Goal: Find contact information: Find contact information

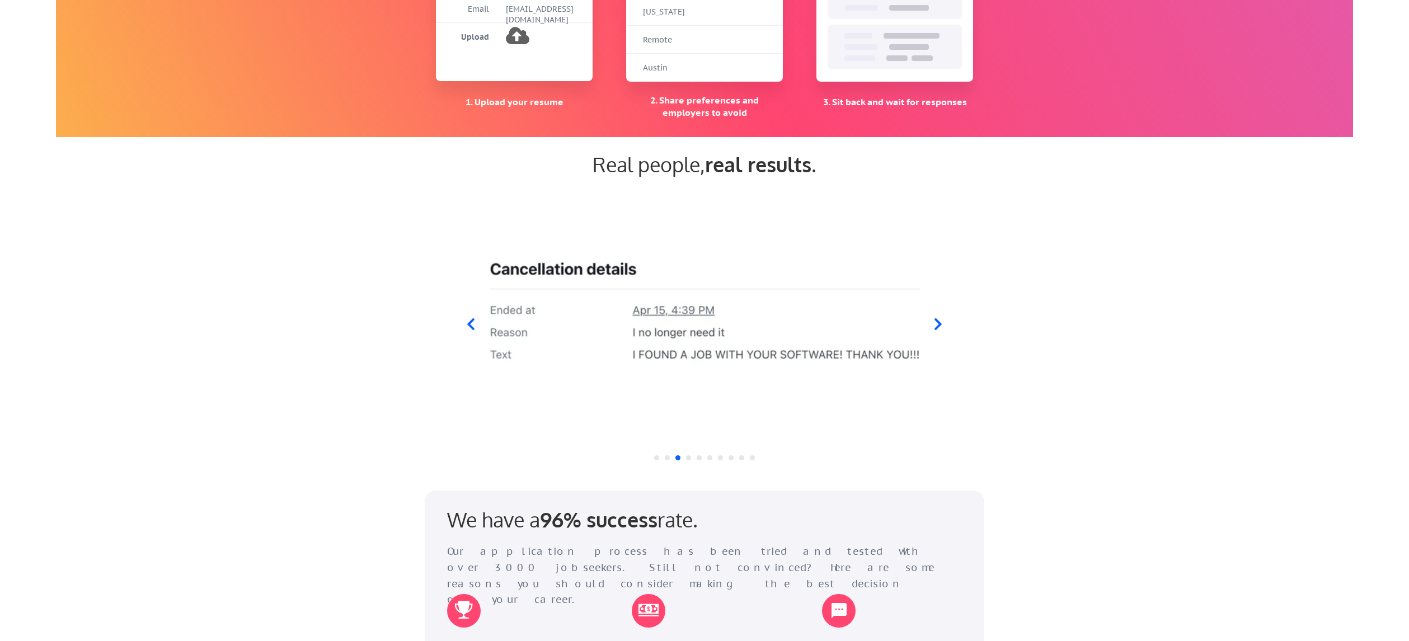
scroll to position [908, 0]
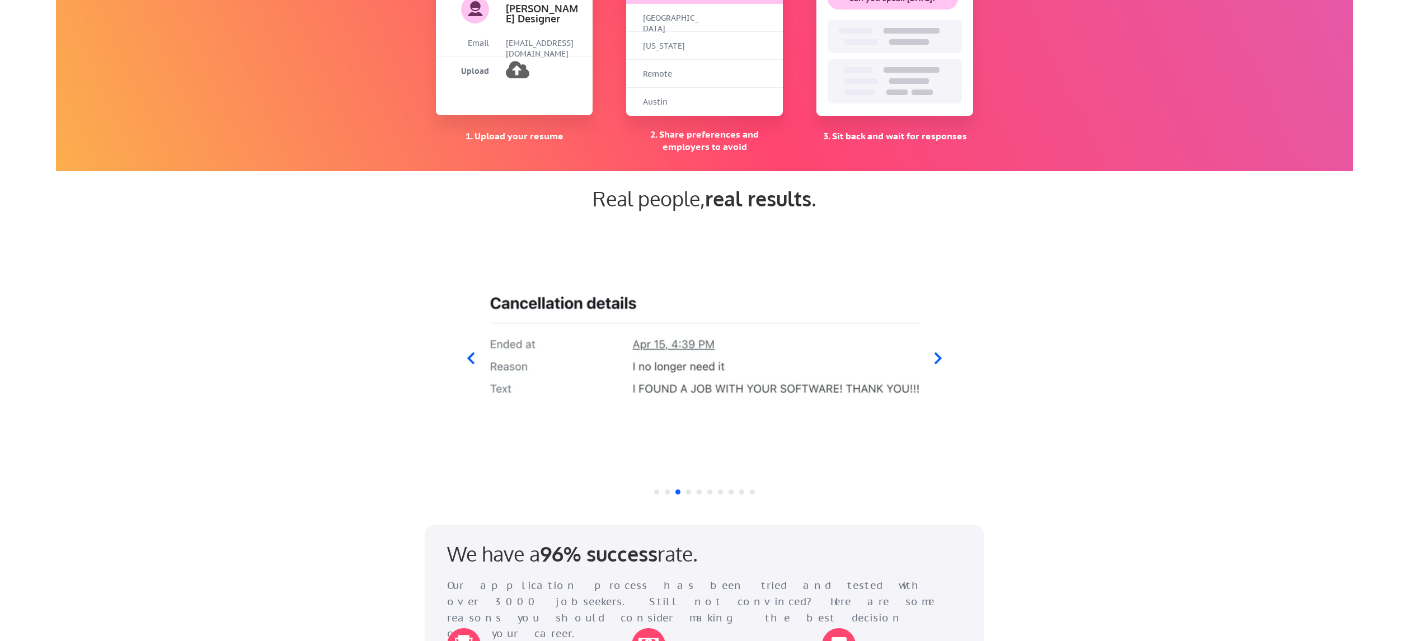
click at [941, 361] on icon at bounding box center [938, 359] width 14 height 14
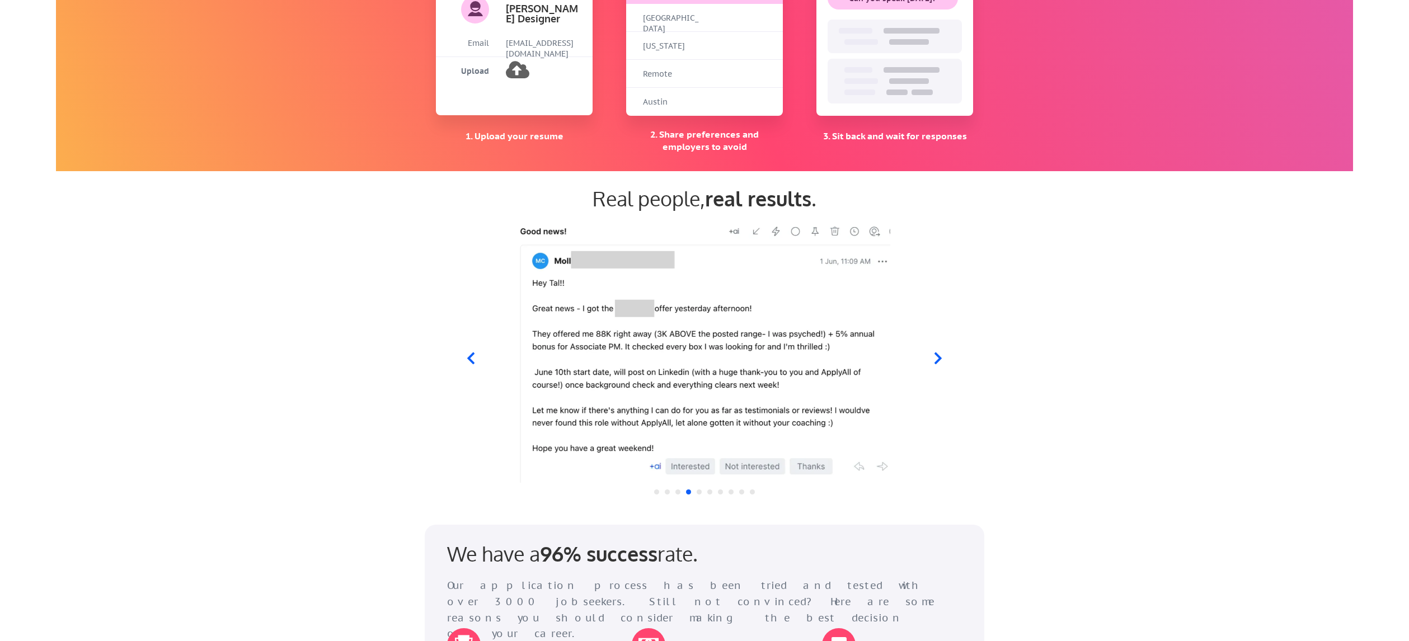
click at [940, 361] on icon at bounding box center [938, 359] width 14 height 14
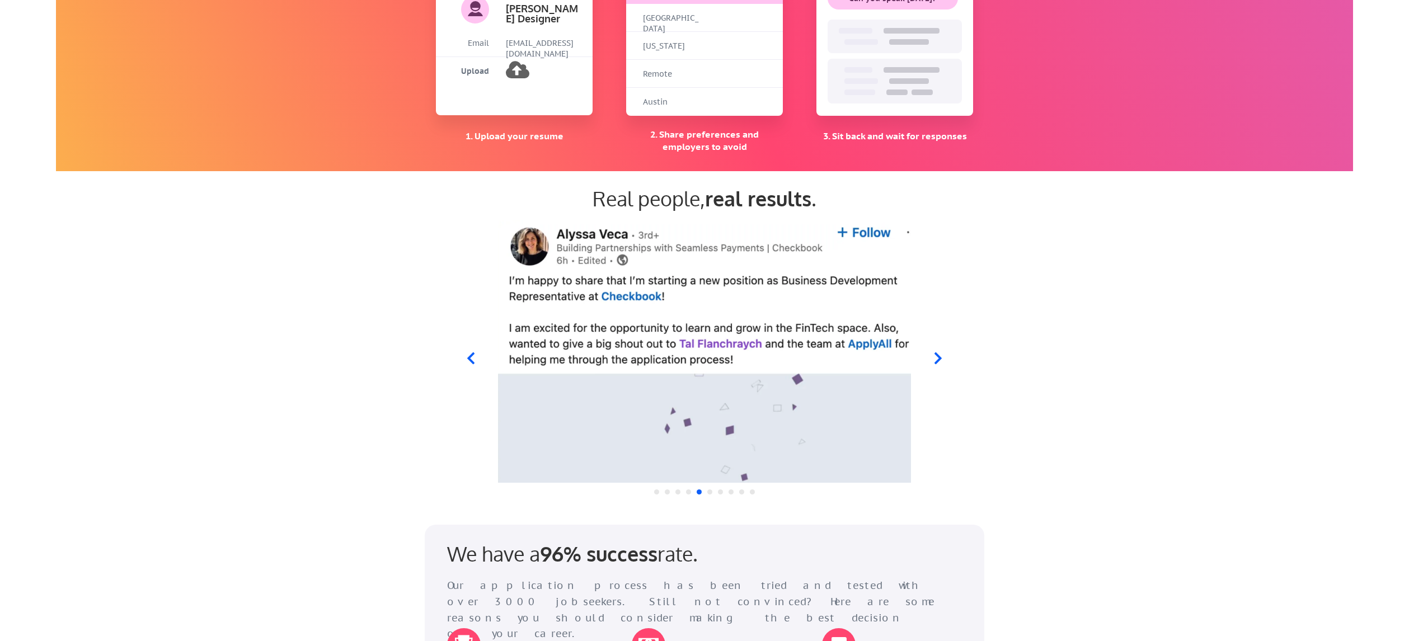
click at [940, 361] on icon at bounding box center [938, 359] width 14 height 14
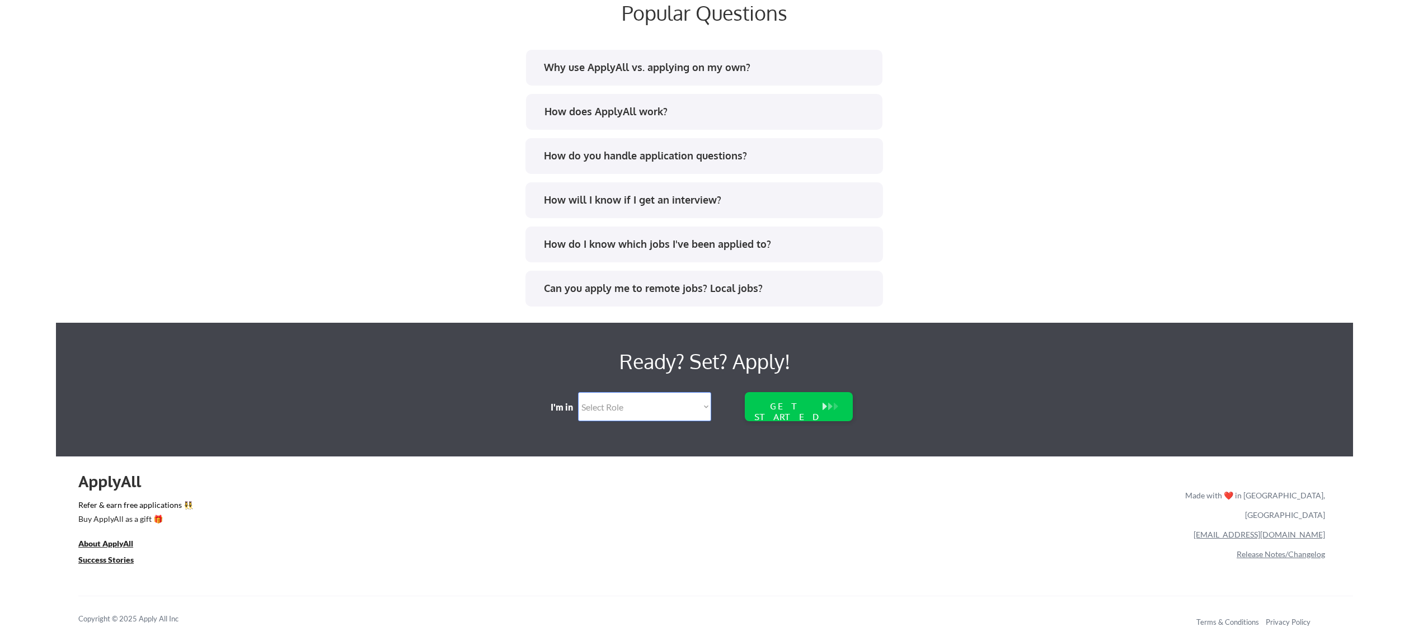
scroll to position [2154, 0]
click at [716, 410] on div "Ready? Set? Apply! I'm in Select Role Software Engineering Product Management C…" at bounding box center [705, 390] width 1298 height 134
click at [125, 547] on u "About ApplyAll" at bounding box center [105, 544] width 55 height 10
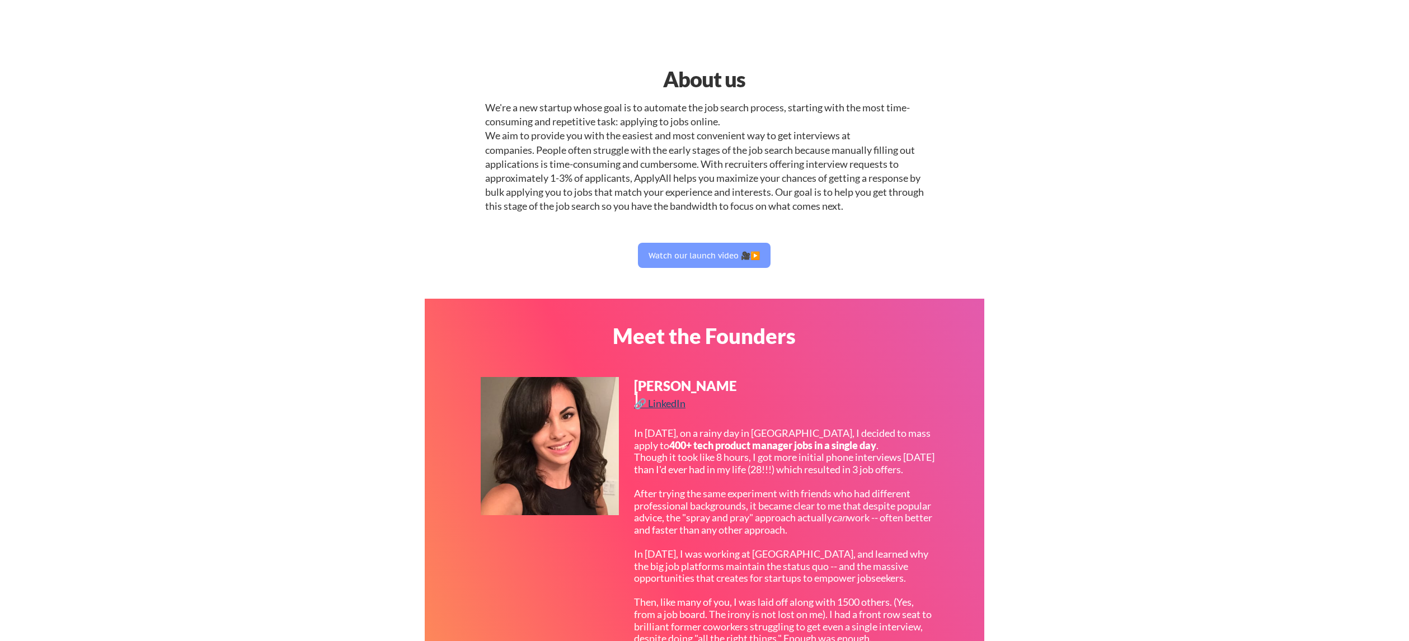
click at [672, 405] on div "🔗 LinkedIn" at bounding box center [661, 404] width 54 height 10
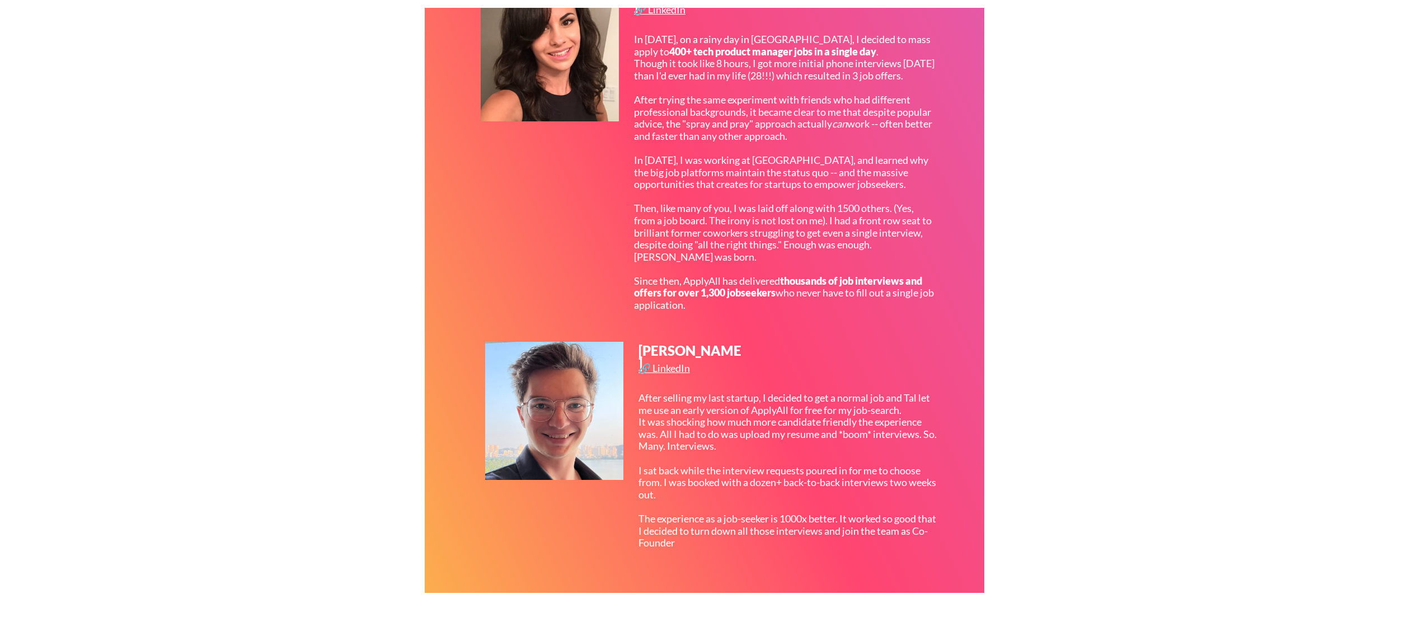
scroll to position [537, 0]
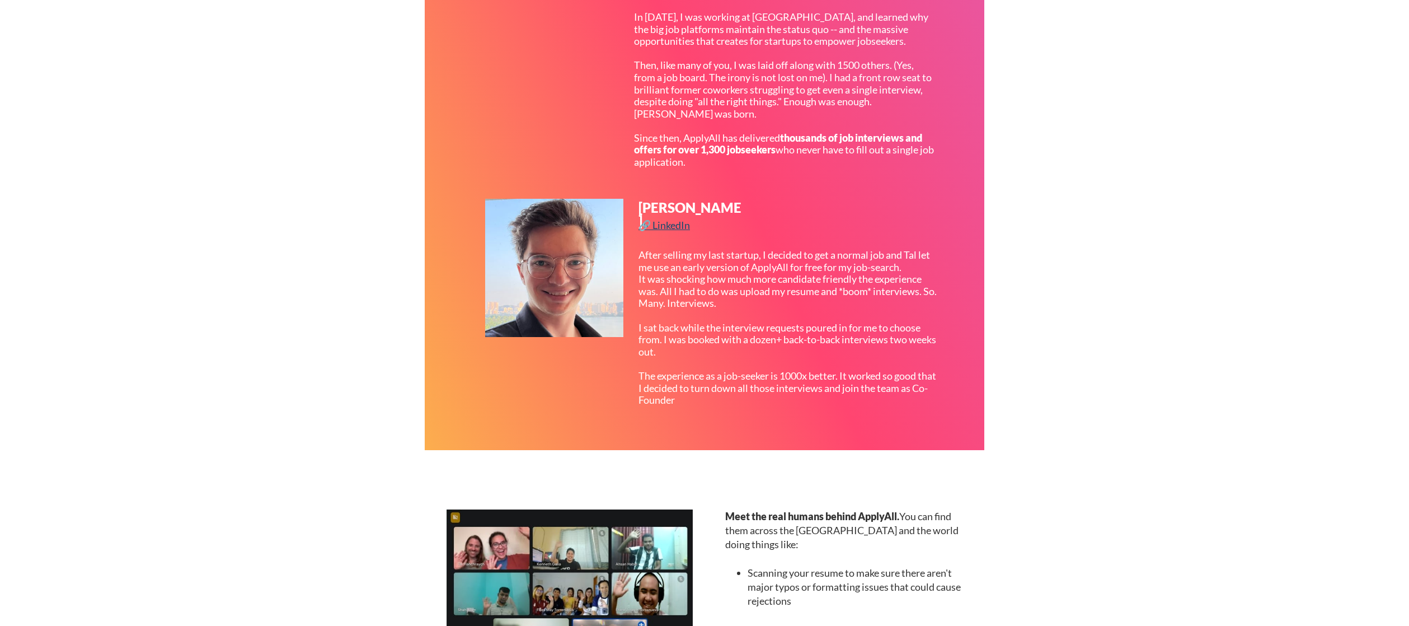
click at [682, 229] on div "🔗 LinkedIn" at bounding box center [666, 225] width 54 height 10
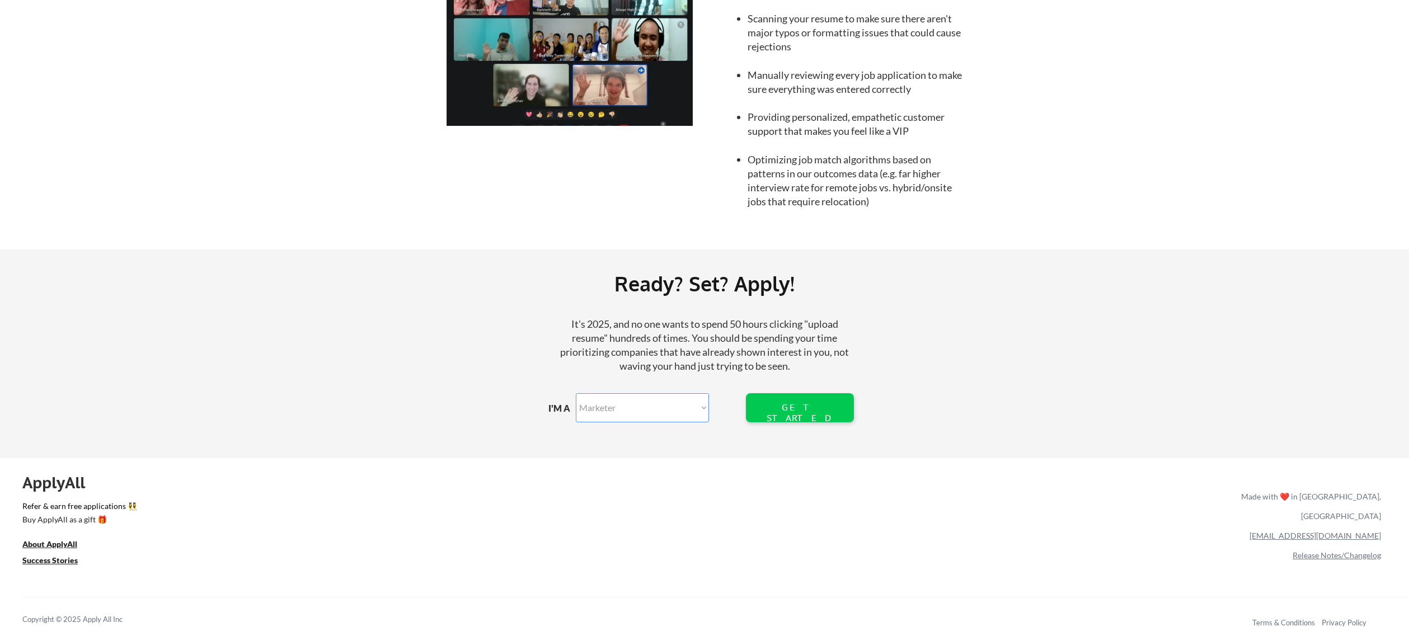
scroll to position [1092, 0]
select select ""marketing___comms""
click at [973, 568] on div "ApplyAll Refer & earn free applications 👯‍♀️ Buy ApplyAll as a gift 🎁 About App…" at bounding box center [704, 554] width 1409 height 177
click at [1339, 531] on link "[EMAIL_ADDRESS][DOMAIN_NAME]" at bounding box center [1316, 536] width 132 height 10
click at [62, 546] on u "About ApplyAll" at bounding box center [49, 545] width 55 height 10
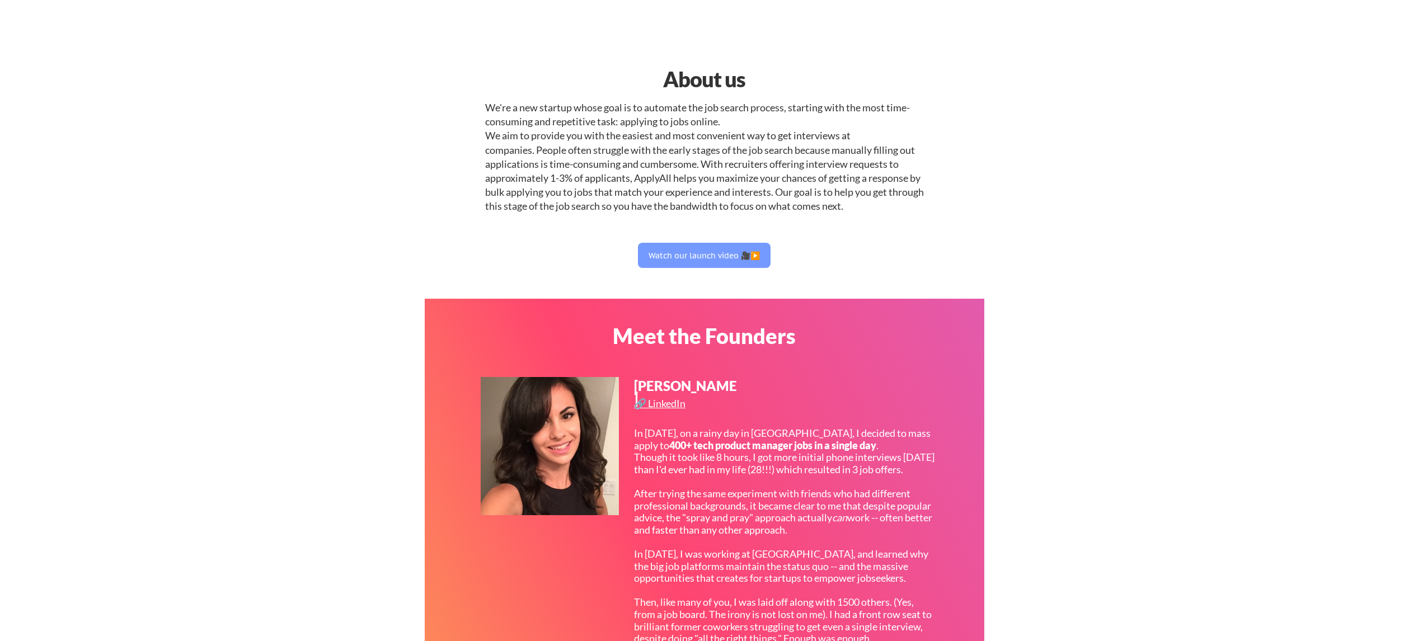
select select ""marketing___comms""
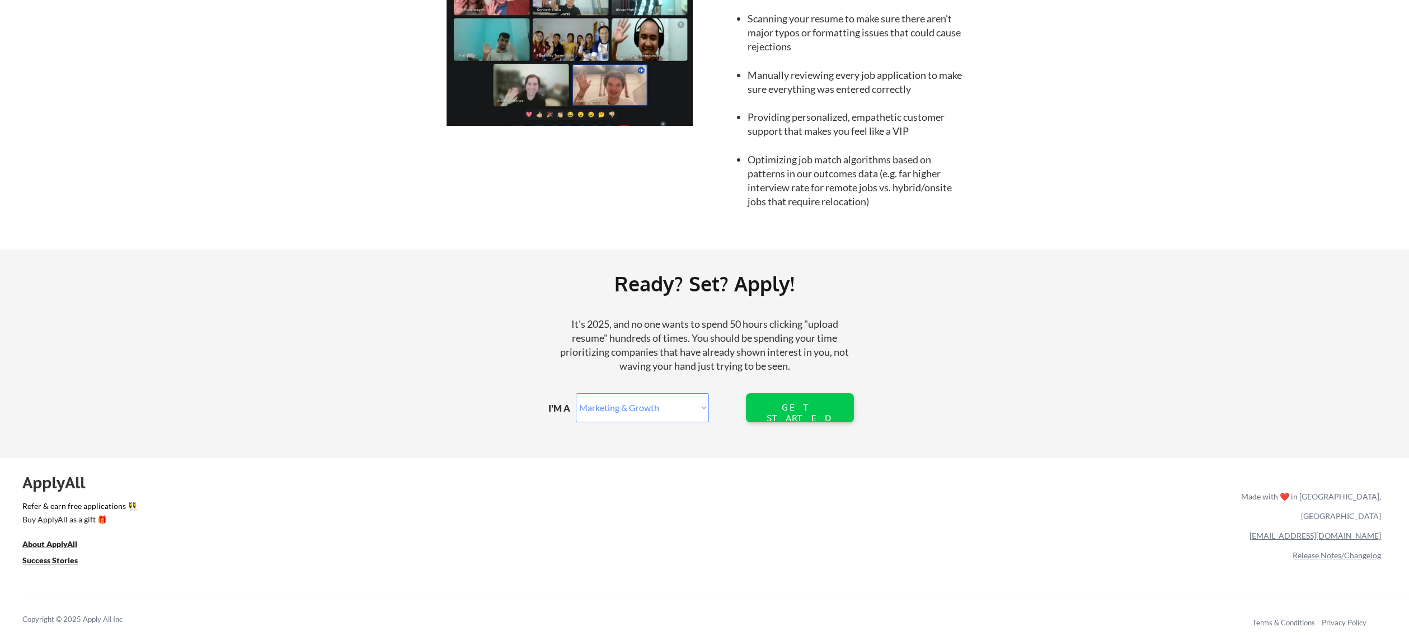
scroll to position [1092, 0]
click at [71, 483] on div "ApplyAll" at bounding box center [60, 483] width 76 height 19
